Goal: Task Accomplishment & Management: Manage account settings

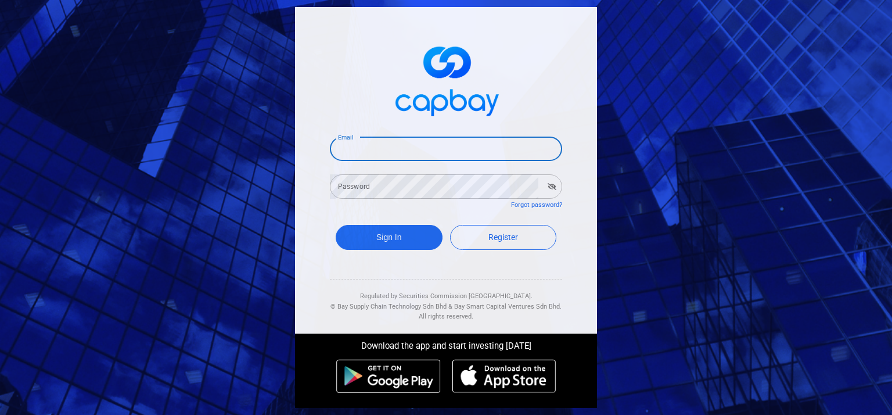
click at [355, 138] on input "Email" at bounding box center [446, 148] width 232 height 24
type input "[EMAIL_ADDRESS][DOMAIN_NAME]"
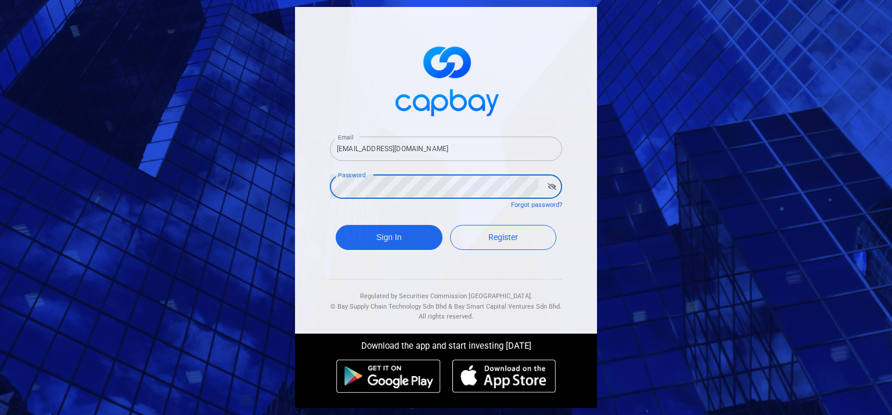
click at [336, 225] on button "Sign In" at bounding box center [389, 237] width 107 height 25
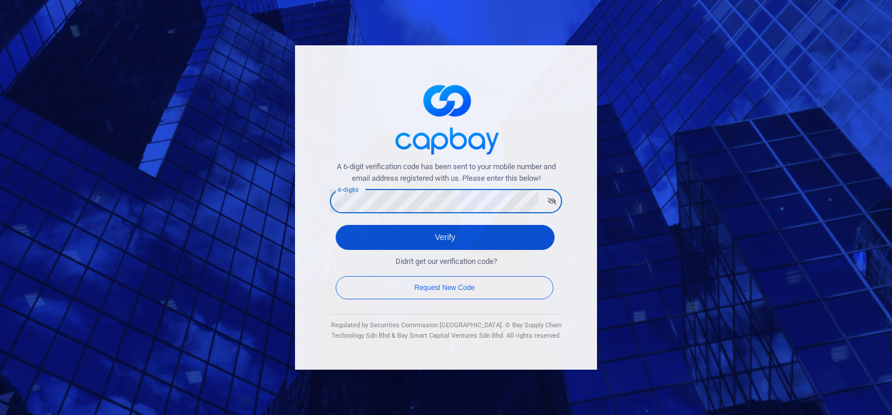
click at [438, 249] on button "Verify" at bounding box center [445, 237] width 219 height 25
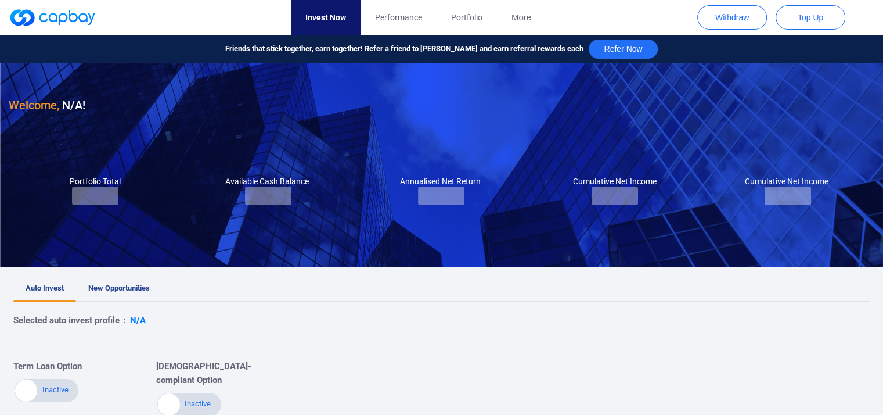
checkbox input "true"
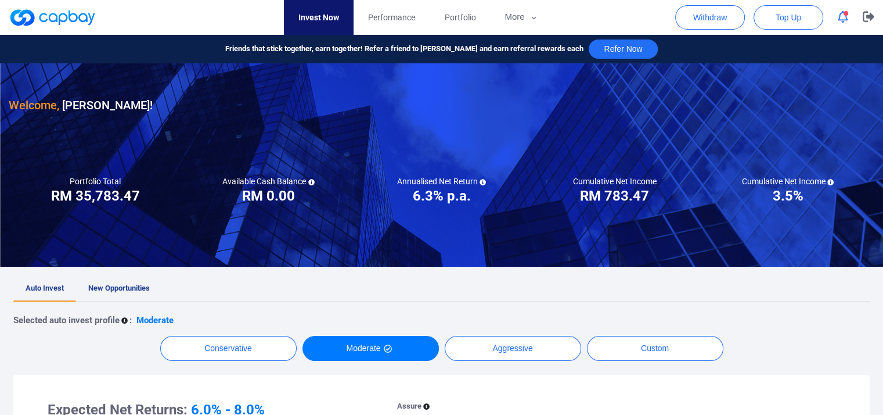
click at [846, 17] on icon "button" at bounding box center [843, 17] width 10 height 12
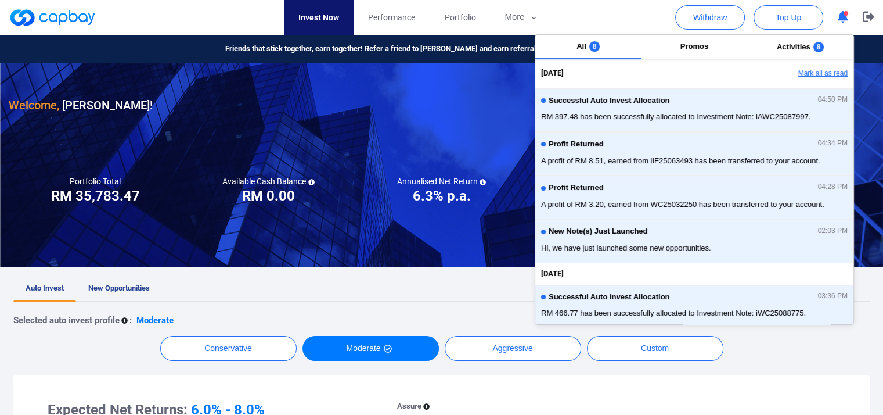
click at [826, 75] on button "Mark all as read" at bounding box center [791, 74] width 125 height 20
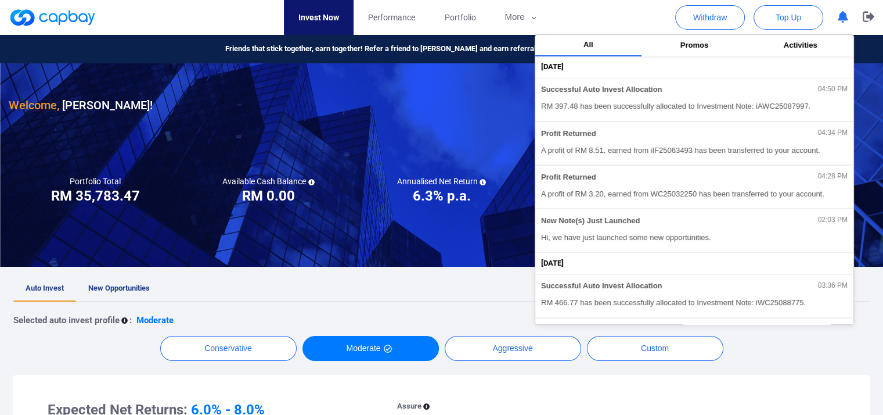
click at [407, 251] on div at bounding box center [441, 164] width 883 height 203
